Goal: Information Seeking & Learning: Find specific fact

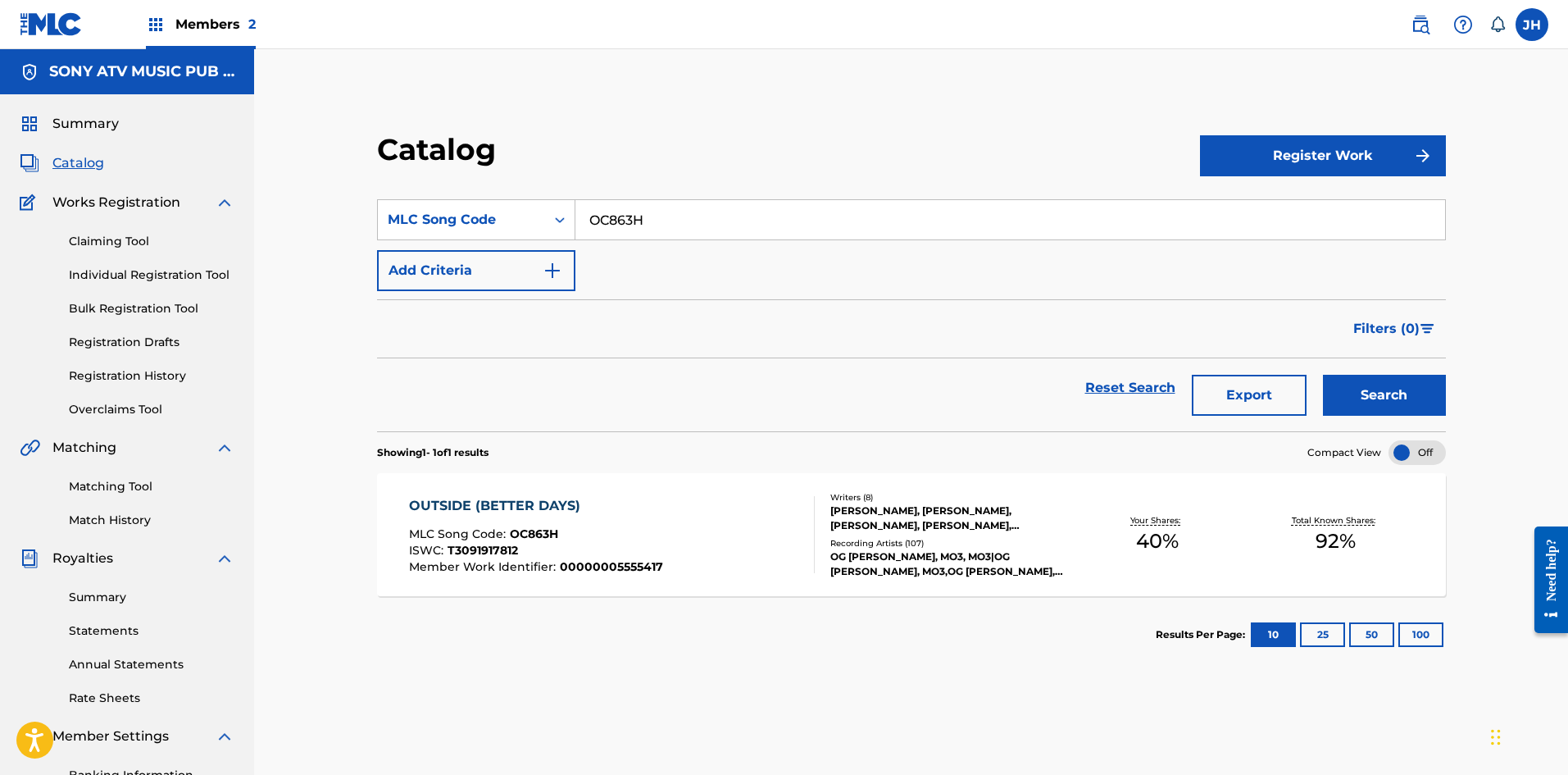
click at [725, 198] on section "SearchWithCriteria25b0232f-2471-46ac-8b98-e91e3fddb324 MLC Song Code OC863H Add…" at bounding box center [911, 306] width 1069 height 252
click at [674, 221] on input "OC863H" at bounding box center [1010, 220] width 870 height 40
paste input "UW3XRJ"
click at [1407, 405] on button "Search" at bounding box center [1384, 395] width 123 height 41
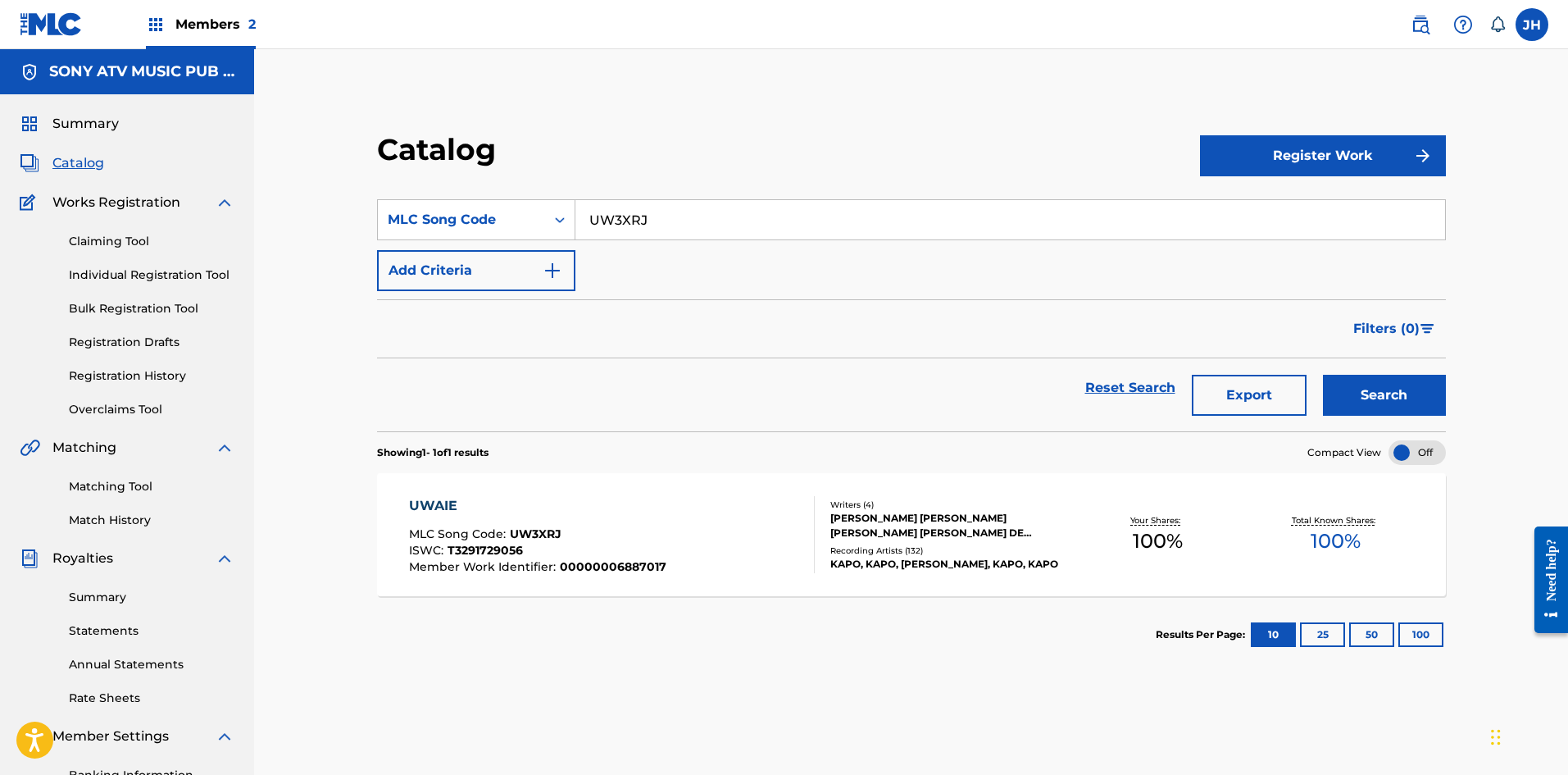
click at [649, 215] on input "UW3XRJ" at bounding box center [1010, 220] width 870 height 40
paste input "NH1526"
drag, startPoint x: 1398, startPoint y: 393, endPoint x: 1370, endPoint y: 387, distance: 28.6
click at [1399, 393] on button "Search" at bounding box center [1384, 395] width 123 height 41
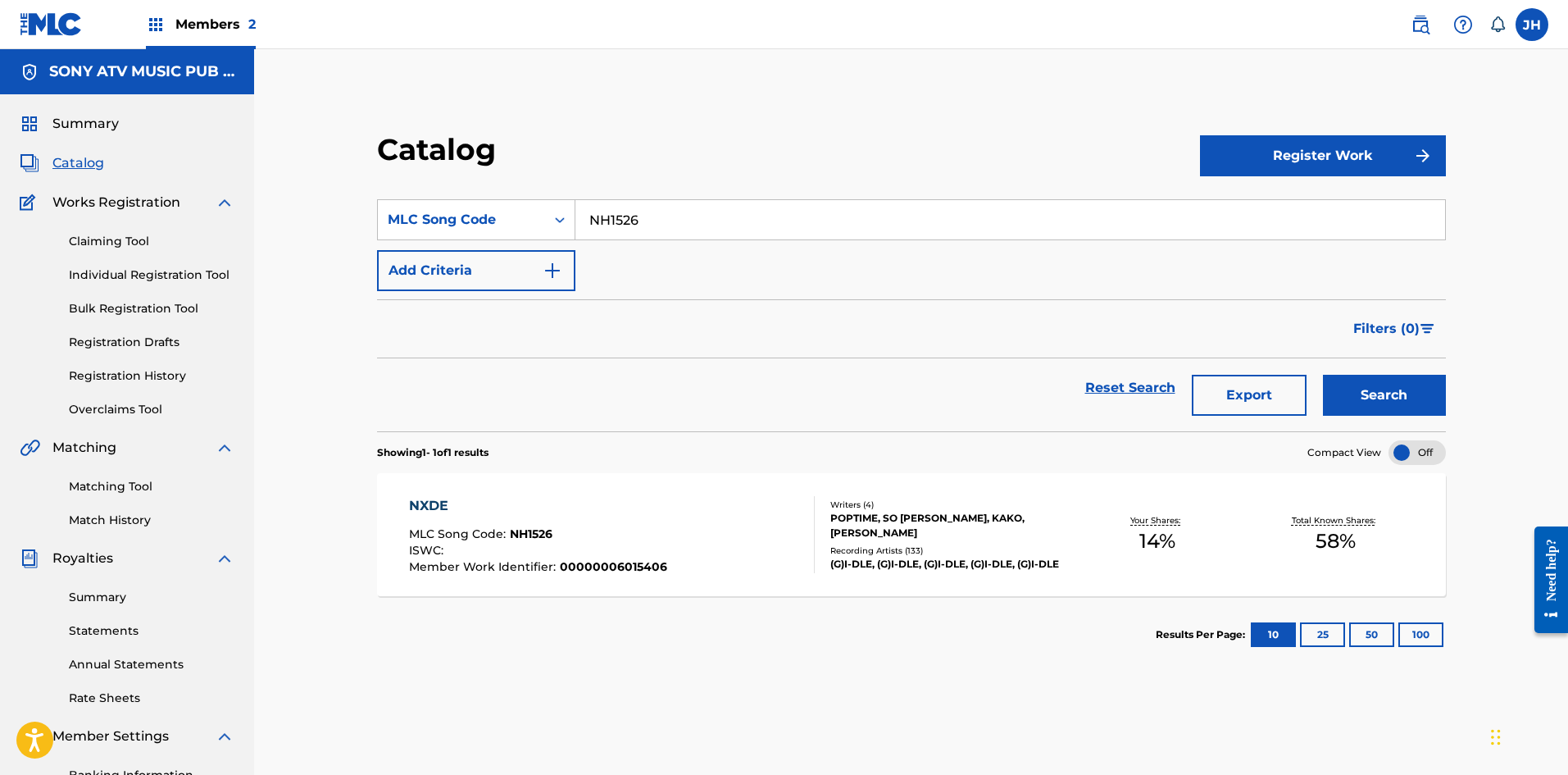
click at [662, 214] on input "NH1526" at bounding box center [1010, 220] width 870 height 40
paste input "SC9MRK"
type input "SC9MRK"
click at [1360, 400] on button "Search" at bounding box center [1384, 395] width 123 height 41
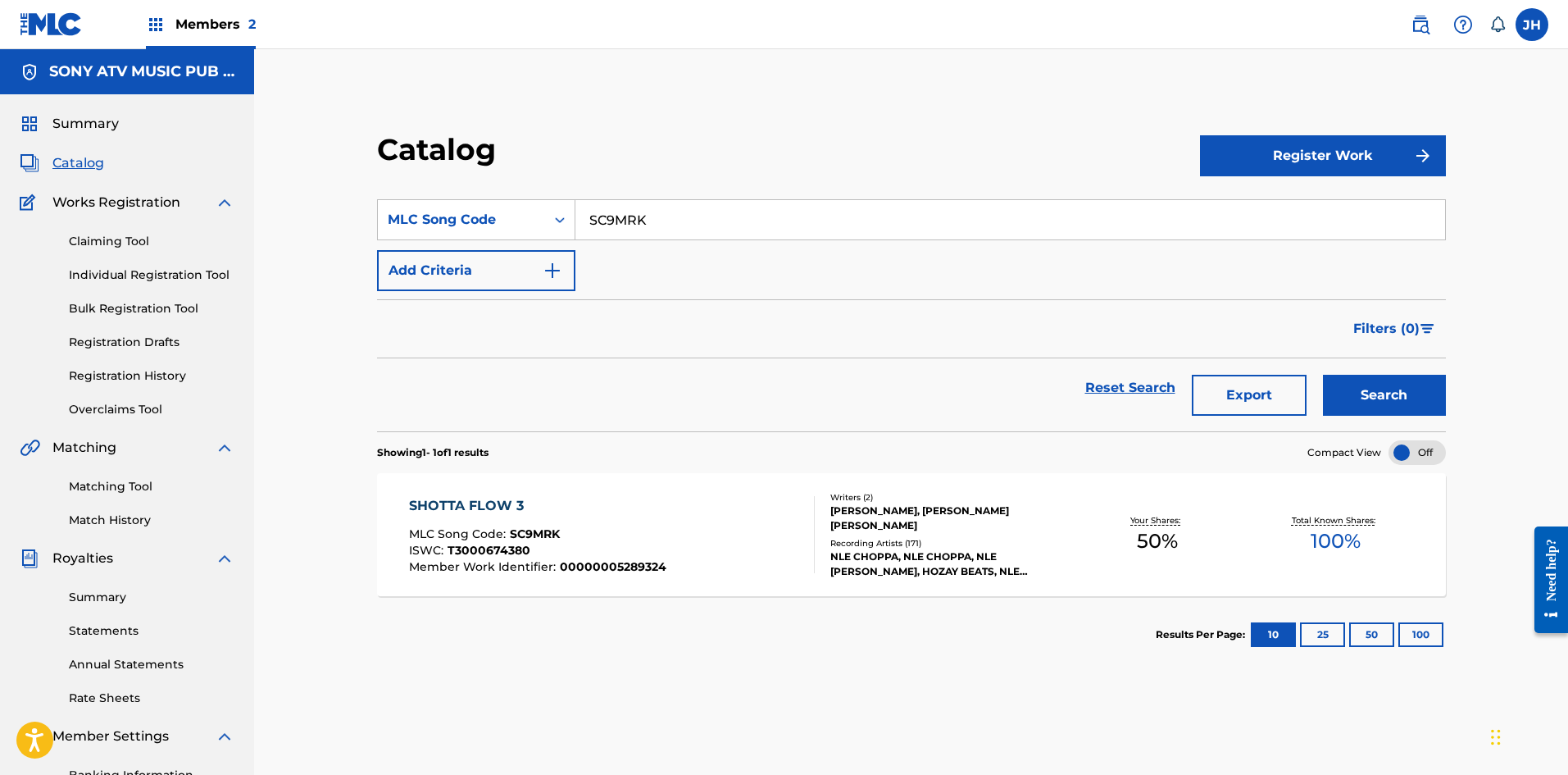
click at [642, 554] on div "ISWC : T3000674380" at bounding box center [538, 552] width 258 height 16
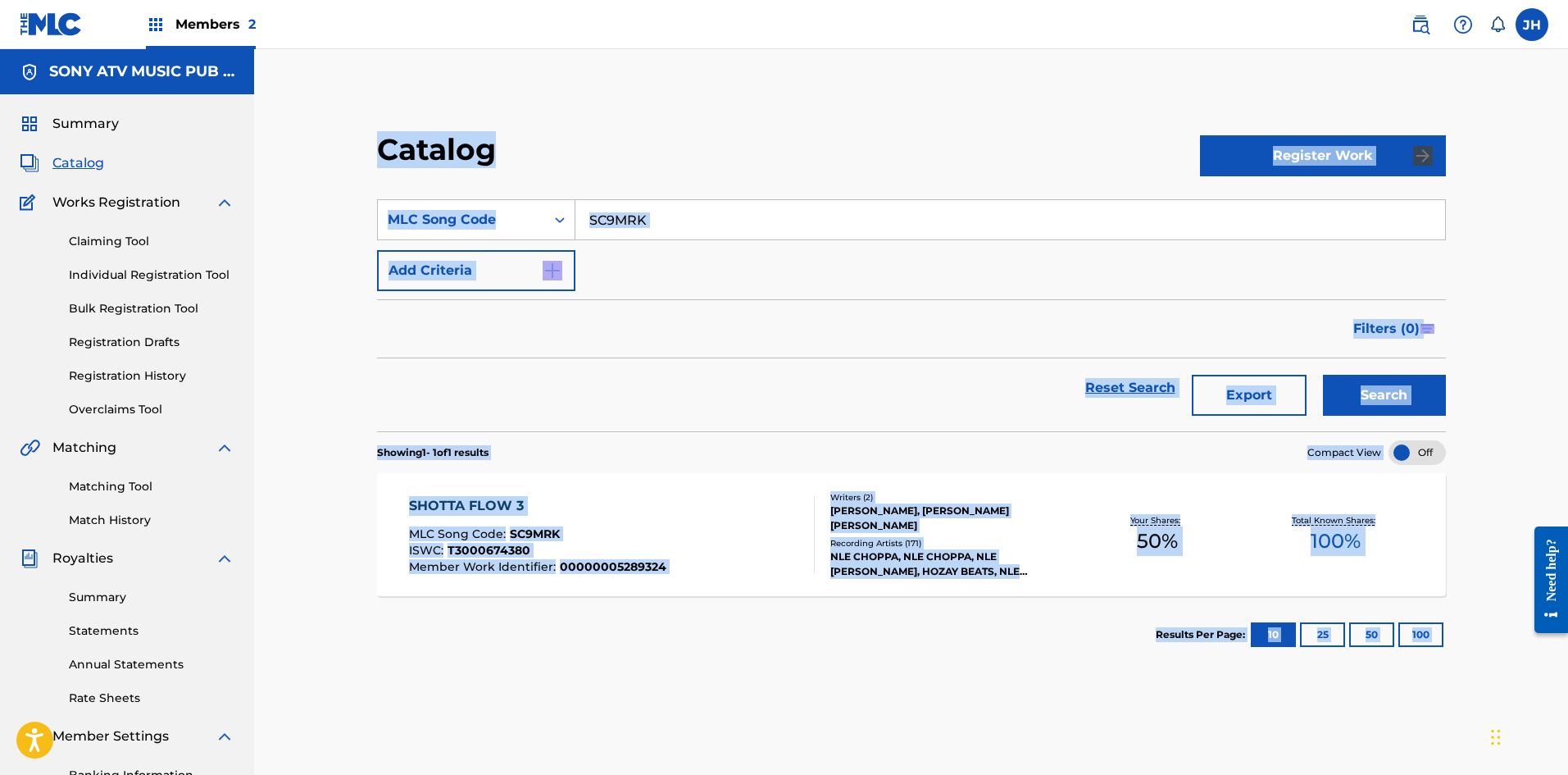
click at [642, 554] on div "Catalog Register Work SearchWithCriteria25b0232f-2471-46ac-8b98-e91e3fddb324 ML…" at bounding box center [911, 498] width 1147 height 815
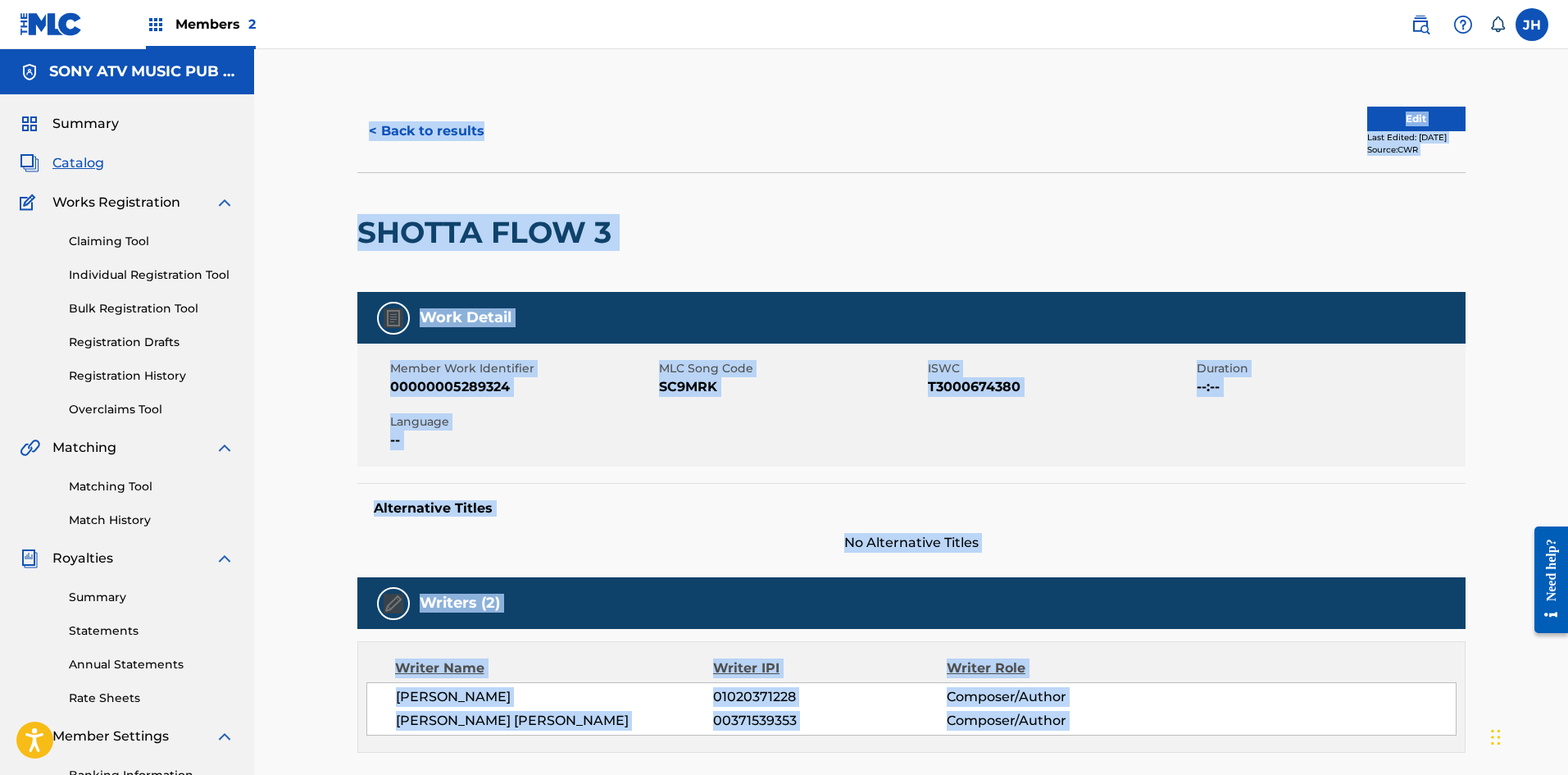
click at [604, 545] on span "No Alternative Titles" at bounding box center [911, 543] width 1108 height 20
click at [720, 95] on div "< Back to results Edit Last Edited: [DATE] Source: CWR" at bounding box center [911, 131] width 1108 height 82
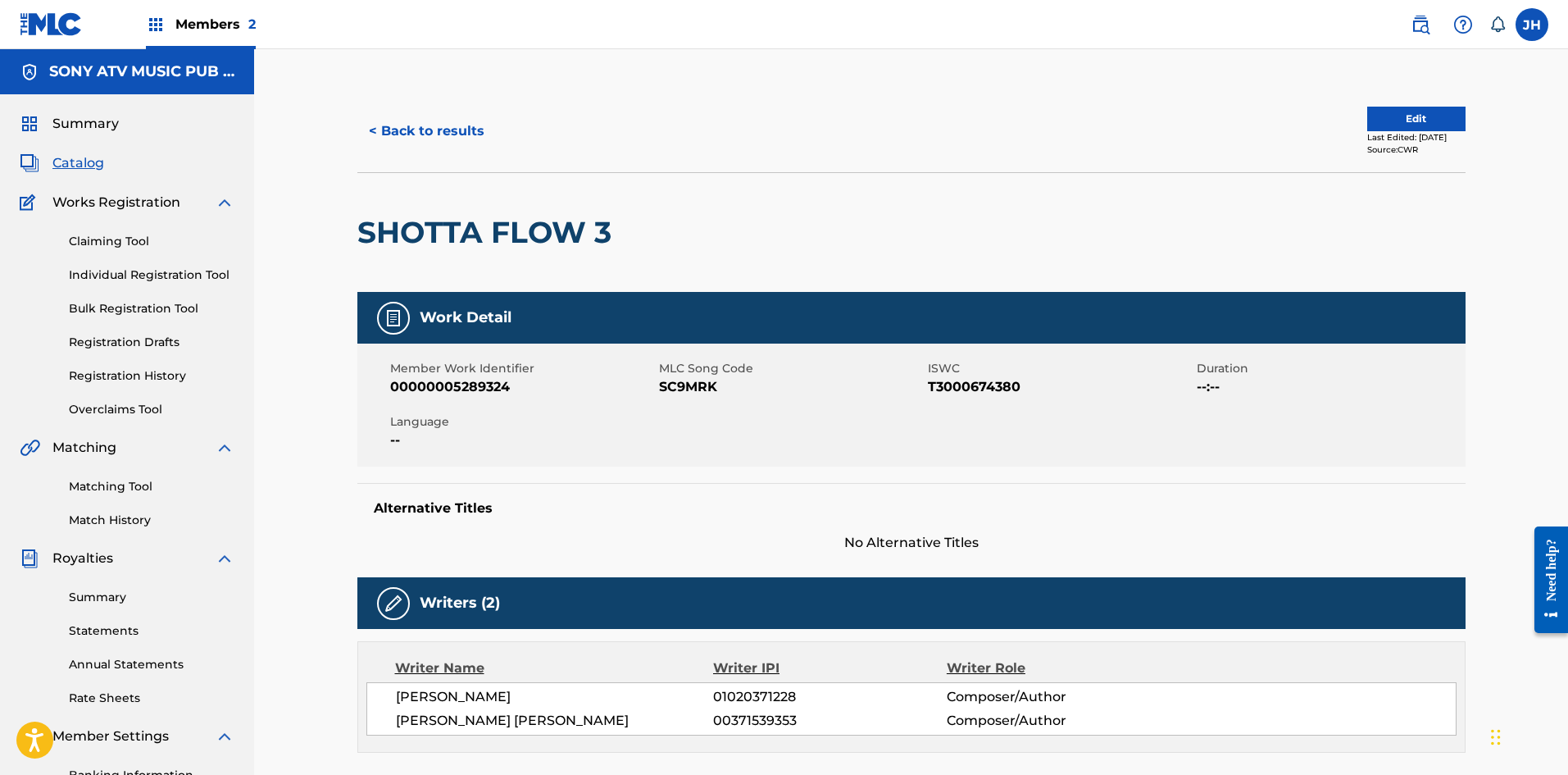
click at [444, 138] on button "< Back to results" at bounding box center [426, 132] width 138 height 41
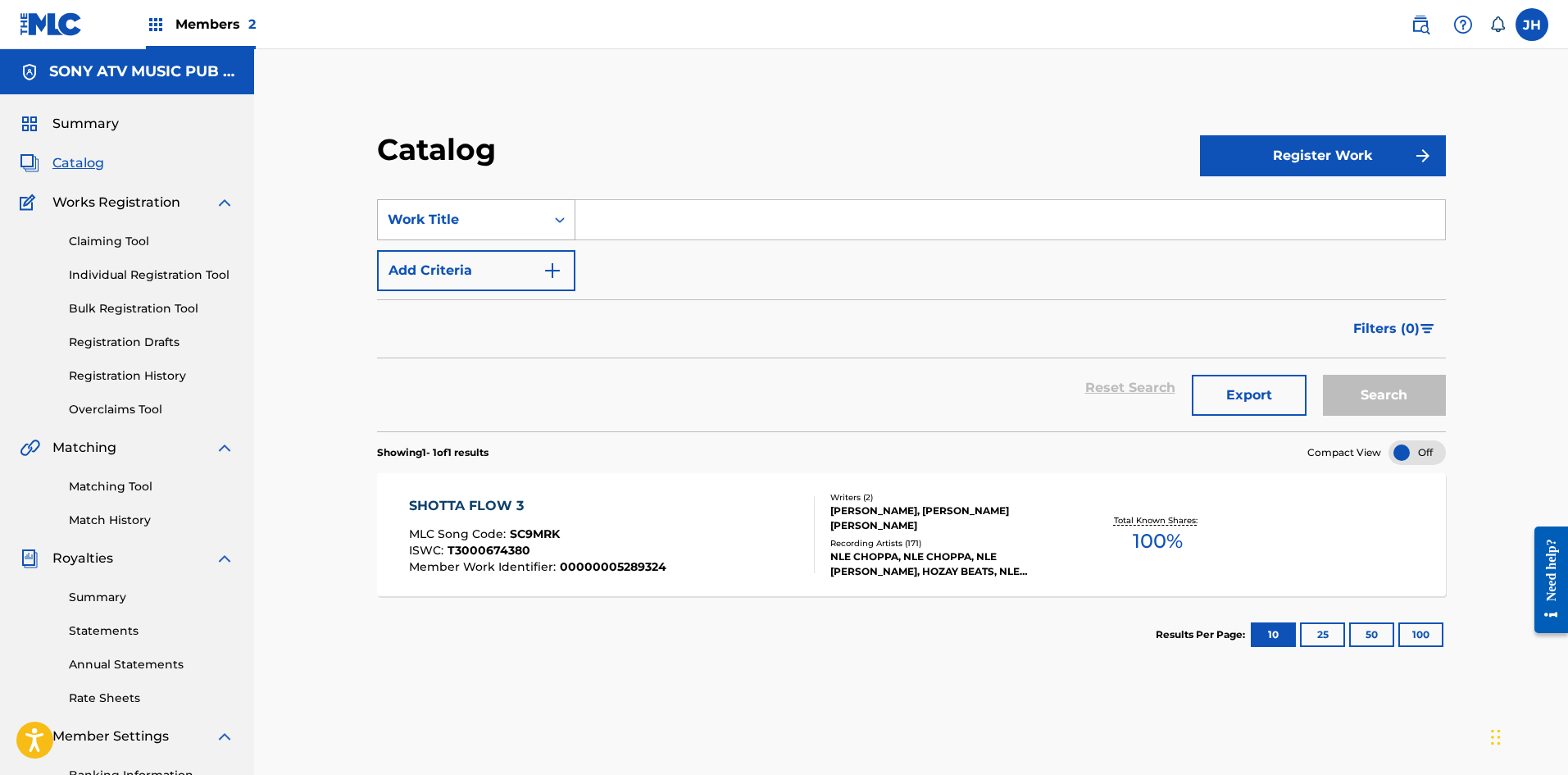
click at [514, 217] on div "Work Title" at bounding box center [461, 219] width 148 height 20
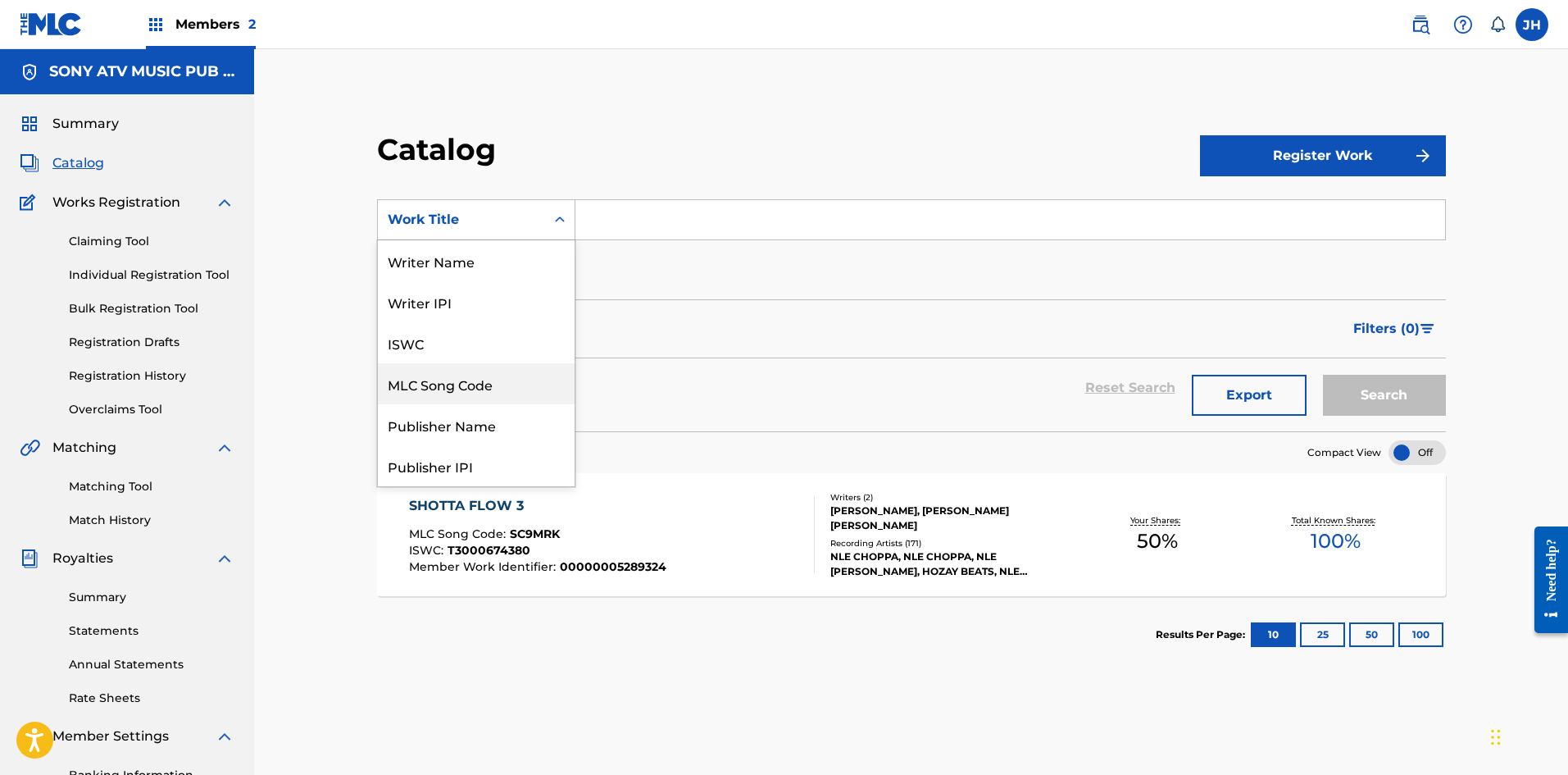
click at [477, 393] on div "MLC Song Code" at bounding box center [476, 384] width 196 height 41
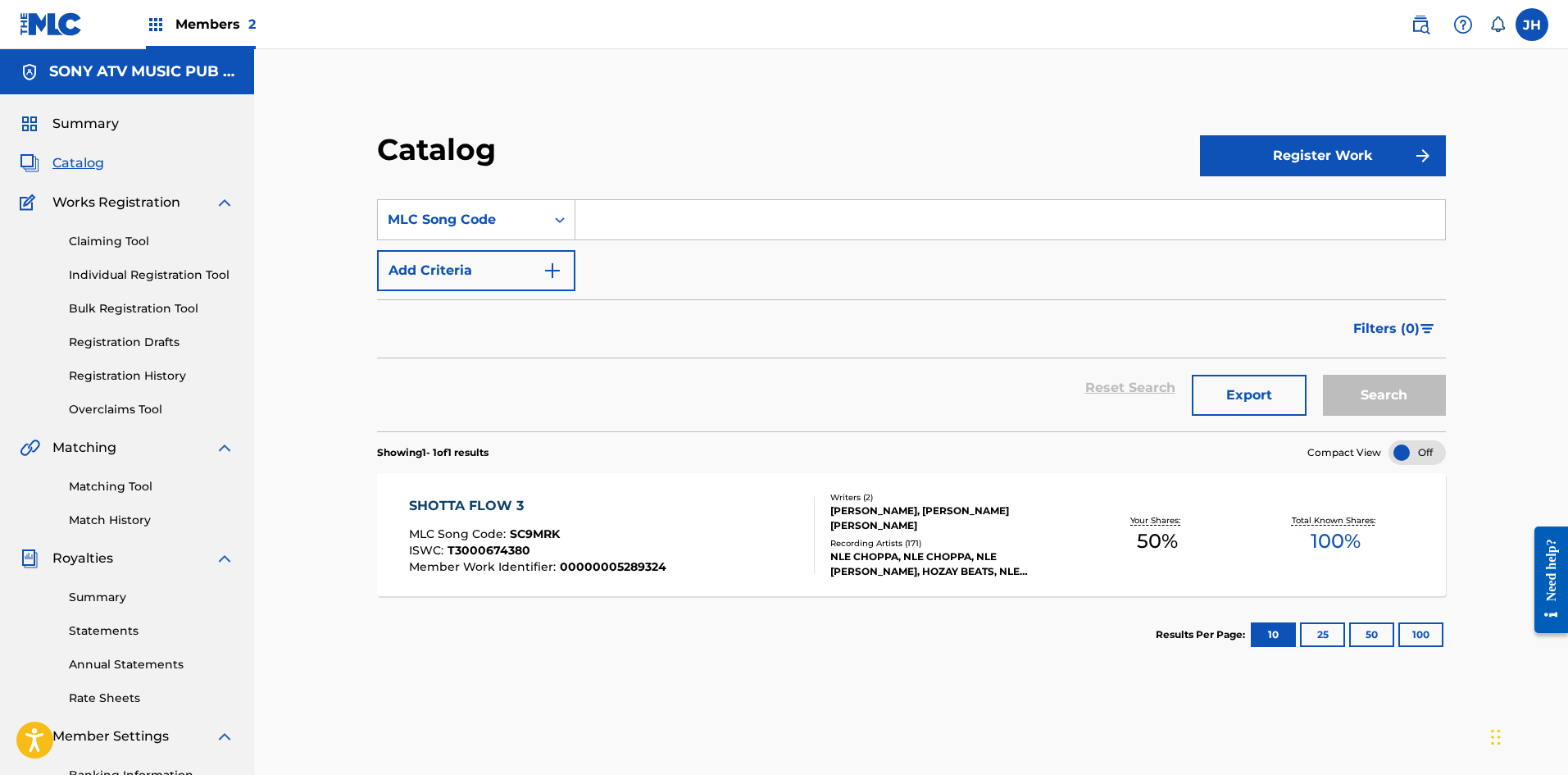
click at [682, 224] on input "Search Form" at bounding box center [1010, 220] width 870 height 40
paste input "FA5P8L"
type input "FA5P8L"
click at [1336, 373] on div "Search" at bounding box center [1379, 388] width 131 height 59
click at [1366, 389] on button "Search" at bounding box center [1384, 395] width 123 height 41
